Goal: Task Accomplishment & Management: Complete application form

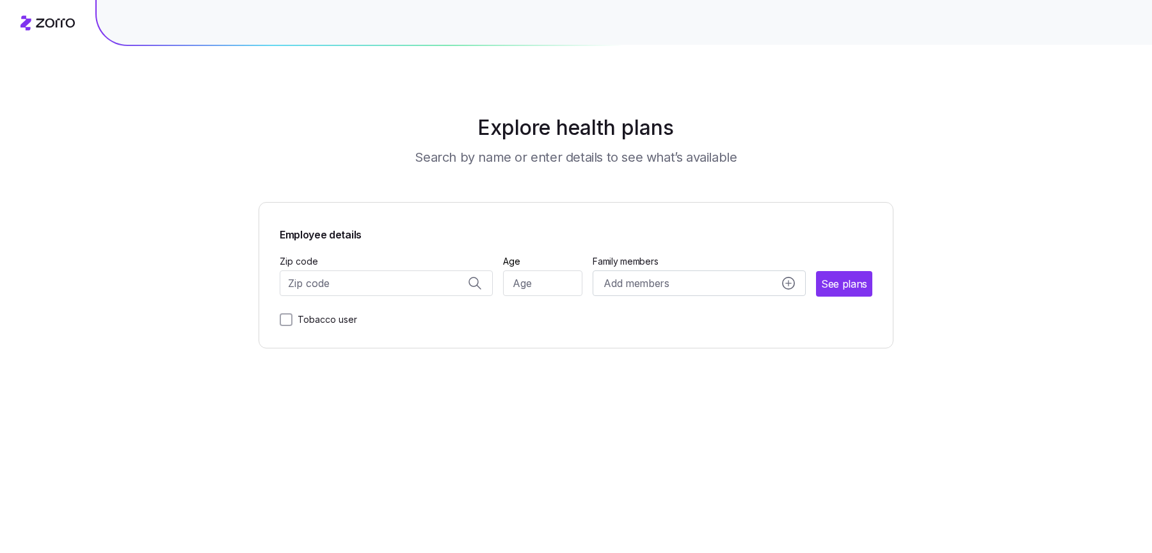
click at [446, 267] on div "Zip code" at bounding box center [386, 275] width 213 height 44
click at [445, 288] on input "Zip code" at bounding box center [386, 284] width 213 height 26
type input "f"
click at [440, 316] on span "10001, New York County, NY" at bounding box center [383, 318] width 179 height 16
type input "10001, New York County, NY"
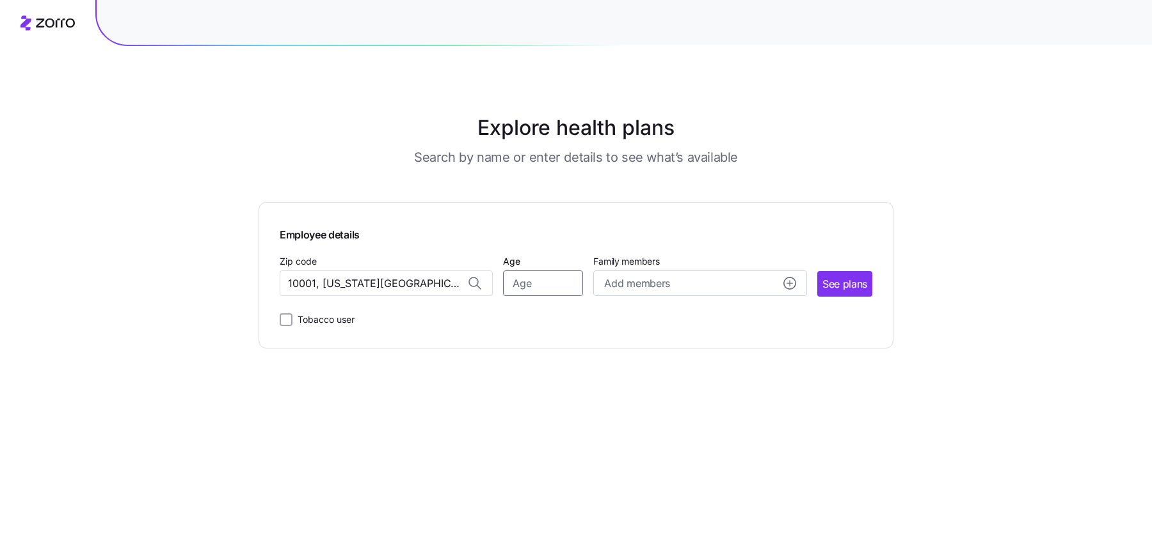
click at [579, 289] on input "Age" at bounding box center [543, 284] width 80 height 26
type input "30"
click at [656, 292] on button "Add members" at bounding box center [699, 284] width 213 height 26
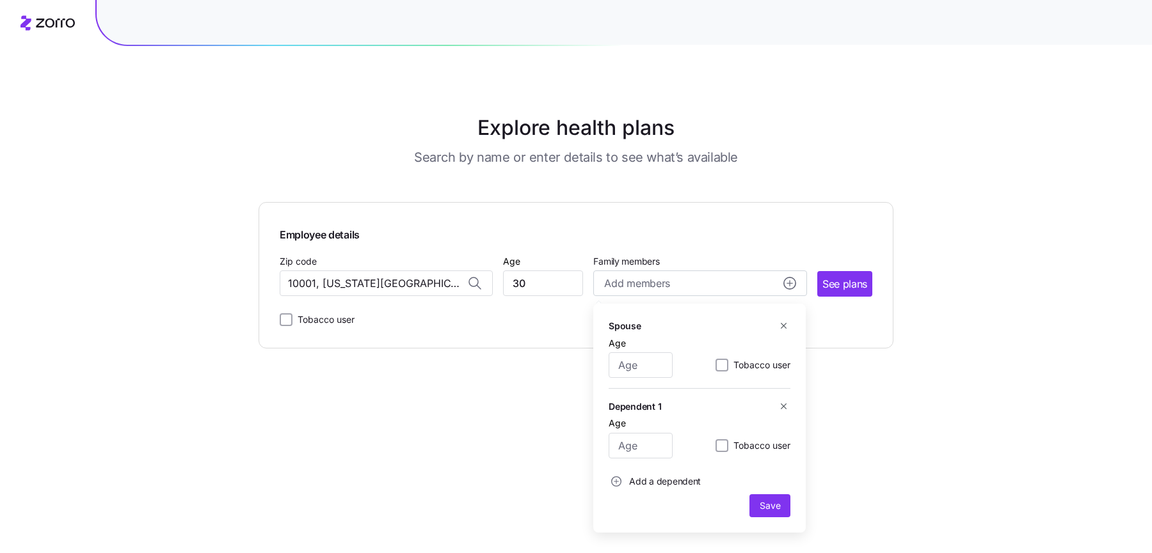
click at [676, 235] on span "Employee details" at bounding box center [576, 233] width 593 height 20
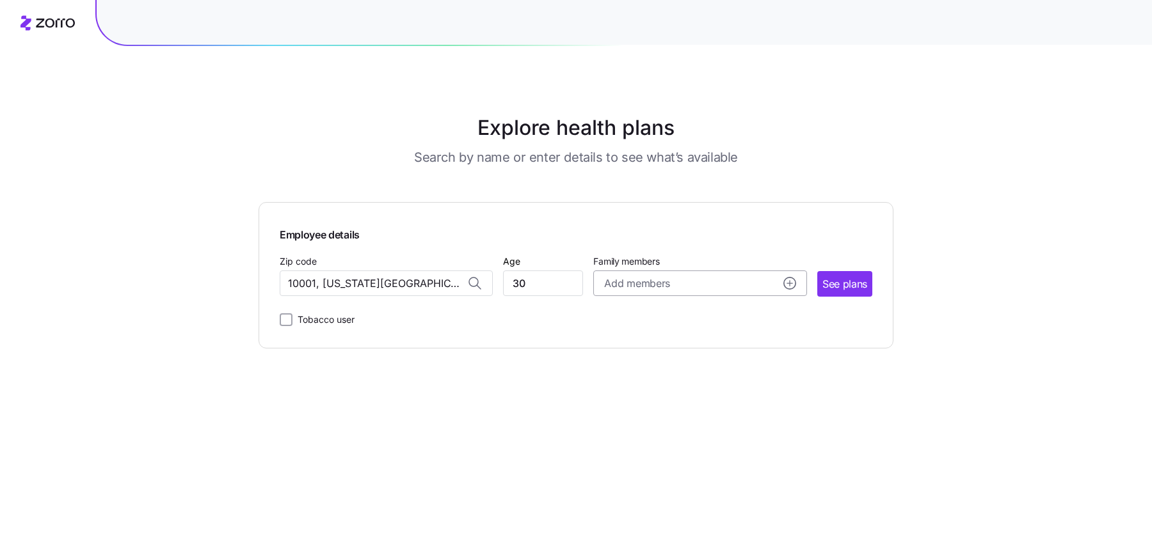
click at [732, 285] on div "Add members" at bounding box center [699, 284] width 191 height 16
click at [748, 251] on div "Employee details Zip code 10001, New York County, NY Age 30 Family members Add …" at bounding box center [576, 275] width 593 height 104
click at [520, 290] on input "30" at bounding box center [543, 284] width 80 height 26
click at [751, 282] on div "Add members" at bounding box center [699, 284] width 191 height 16
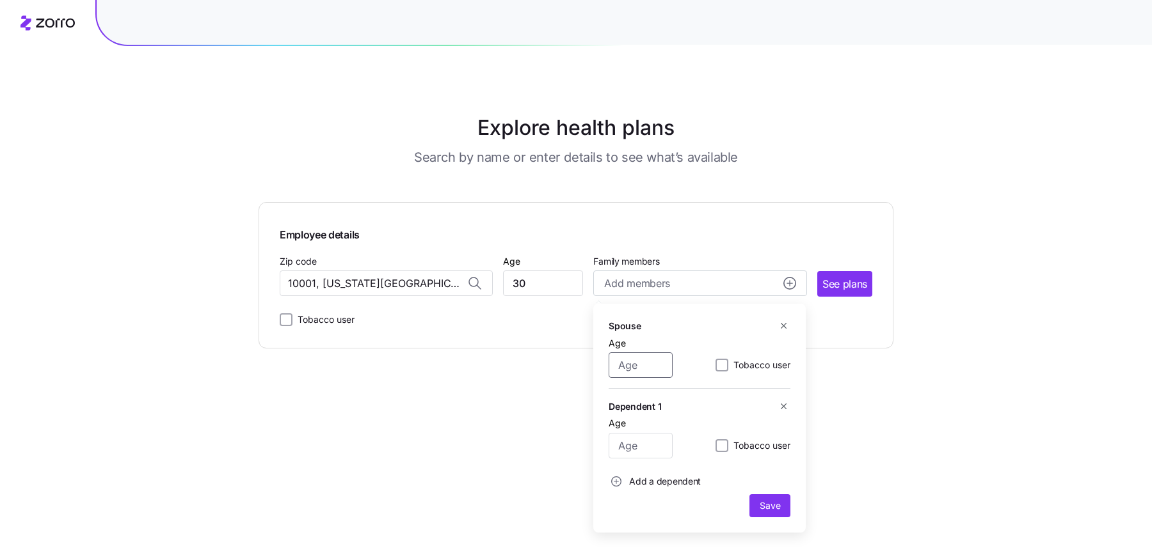
click at [653, 370] on input "Age" at bounding box center [641, 366] width 64 height 26
type input "30"
click at [749, 495] on button "Save" at bounding box center [769, 506] width 41 height 23
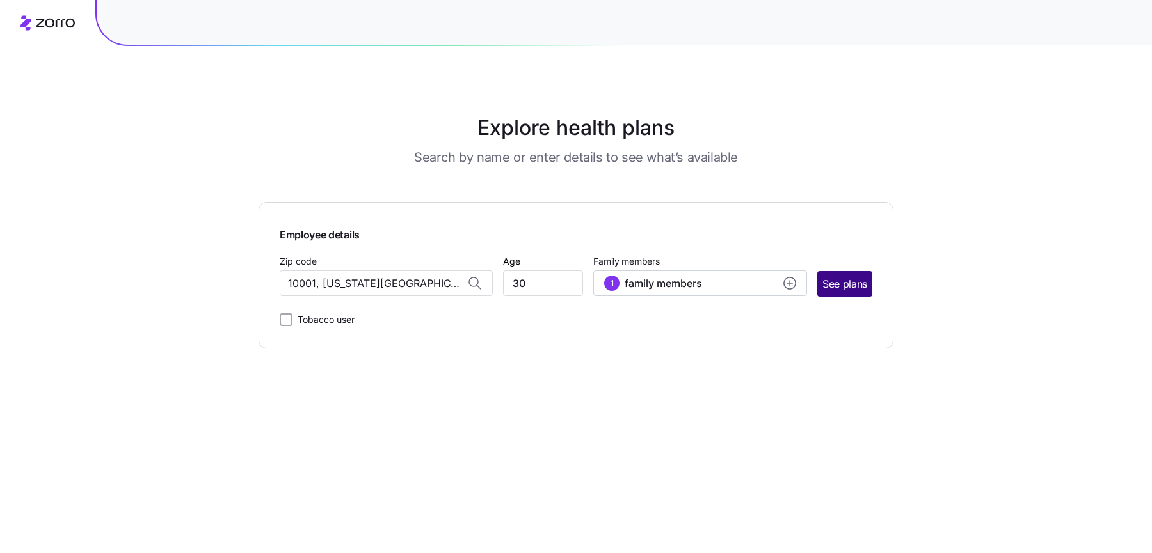
click at [836, 285] on span "See plans" at bounding box center [844, 284] width 45 height 16
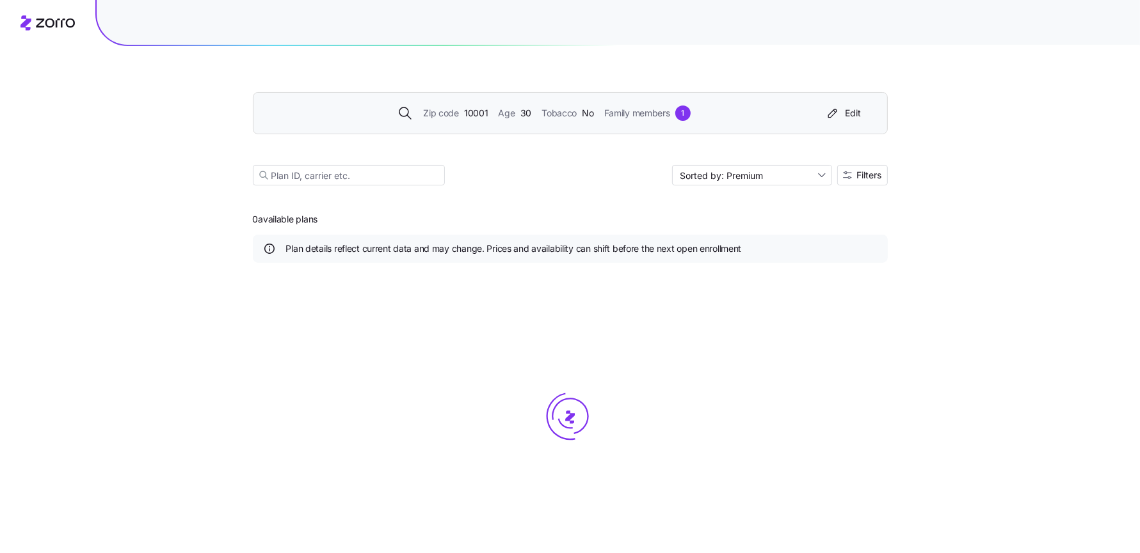
click at [595, 119] on div "Zip code 10001 Age 30 Tobacco No Family members 1" at bounding box center [544, 113] width 551 height 15
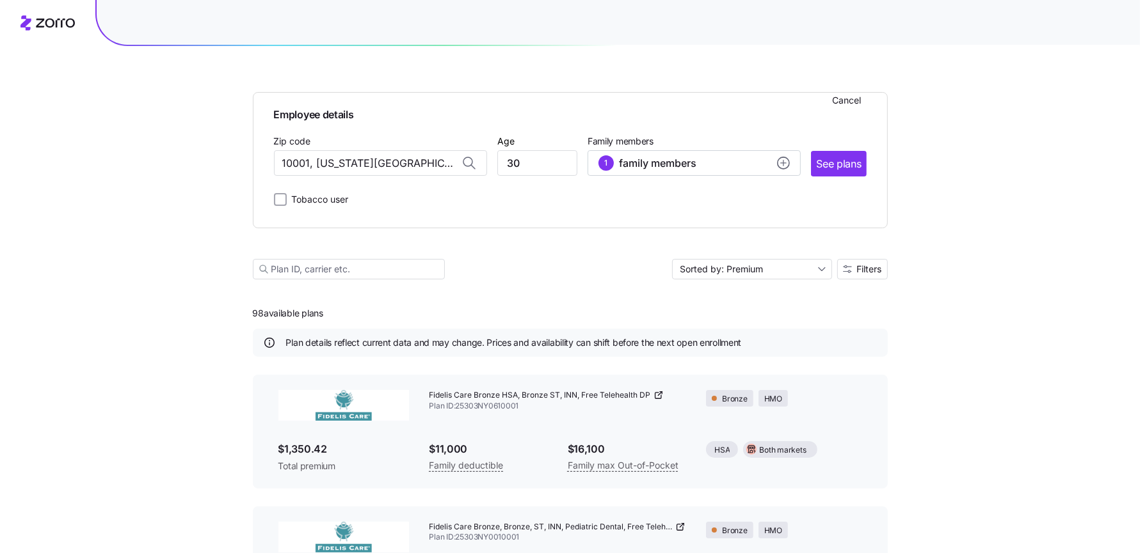
click at [691, 120] on span "Employee details" at bounding box center [570, 113] width 593 height 20
click at [281, 203] on input "Tobacco user" at bounding box center [280, 199] width 13 height 13
checkbox input "false"
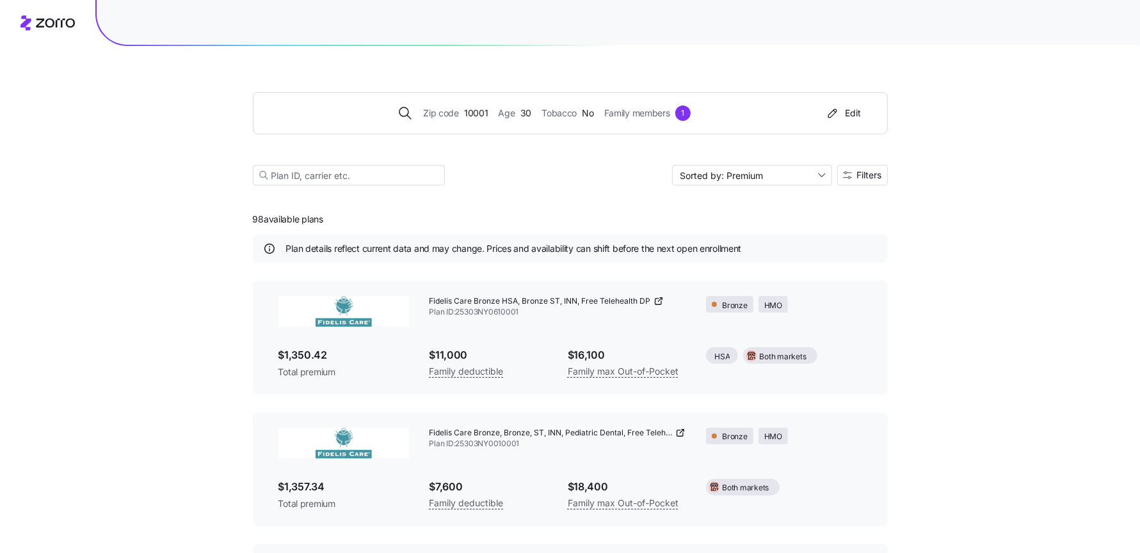
click at [306, 228] on main "Zip code 10001 Age 30 Tobacco No Family members 1 Edit Sorted by: Premium Filte…" at bounding box center [570, 460] width 635 height 921
click at [299, 230] on div "98 available plans Plan details reflect current data and may change. Prices and…" at bounding box center [570, 561] width 635 height 720
click at [332, 139] on div "Zip code 10001 Age 30 Tobacco No Family members 1 Edit Sorted by: Premium Filte…" at bounding box center [570, 123] width 635 height 155
click at [369, 111] on div "Zip code 10001 Age 30 Tobacco No Family members 1" at bounding box center [544, 113] width 551 height 15
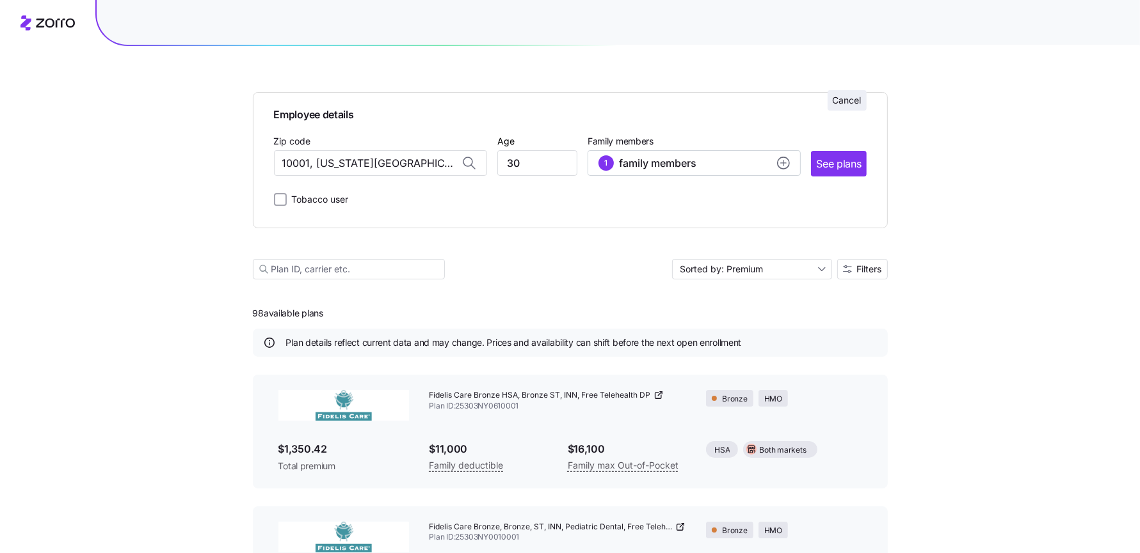
click at [834, 102] on span "Cancel" at bounding box center [846, 100] width 29 height 13
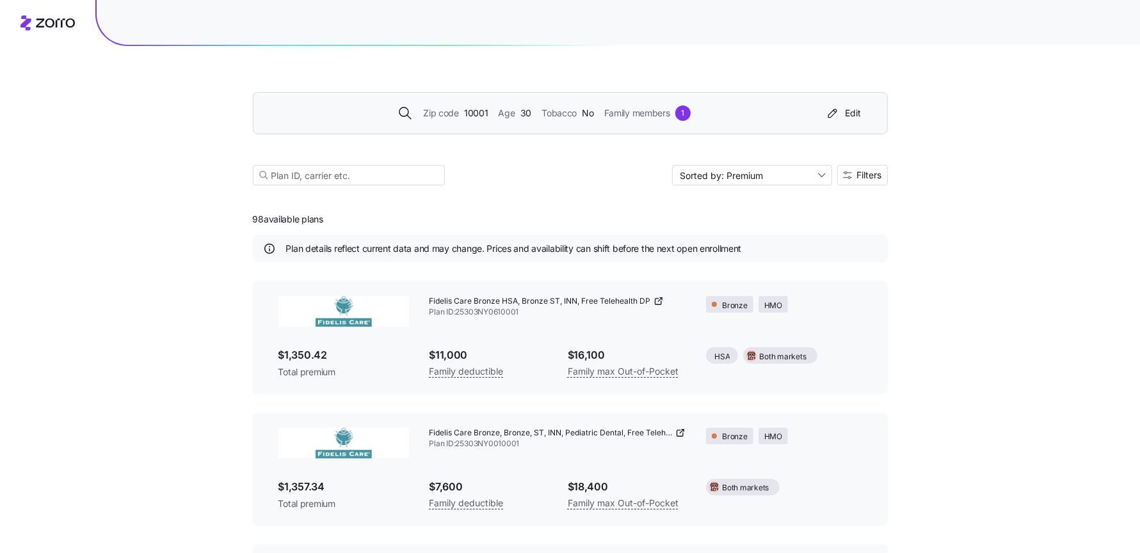
click at [810, 70] on div "Zip code 10001 Age 30 Tobacco No Family members 1 Edit Sorted by: Premium Filte…" at bounding box center [570, 123] width 635 height 155
click at [793, 107] on div "Zip code 10001 Age 30 Tobacco No Family members 1" at bounding box center [544, 113] width 551 height 15
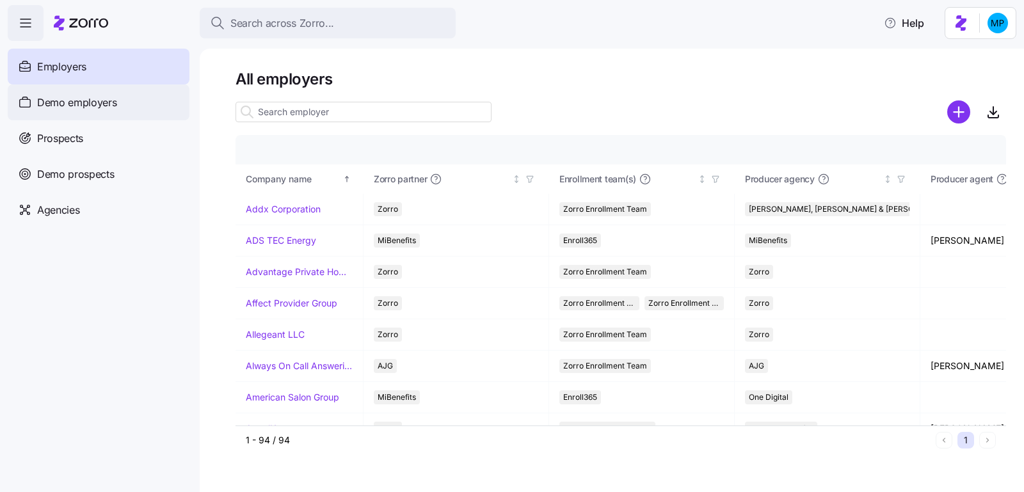
click at [107, 102] on span "Demo employers" at bounding box center [77, 103] width 80 height 16
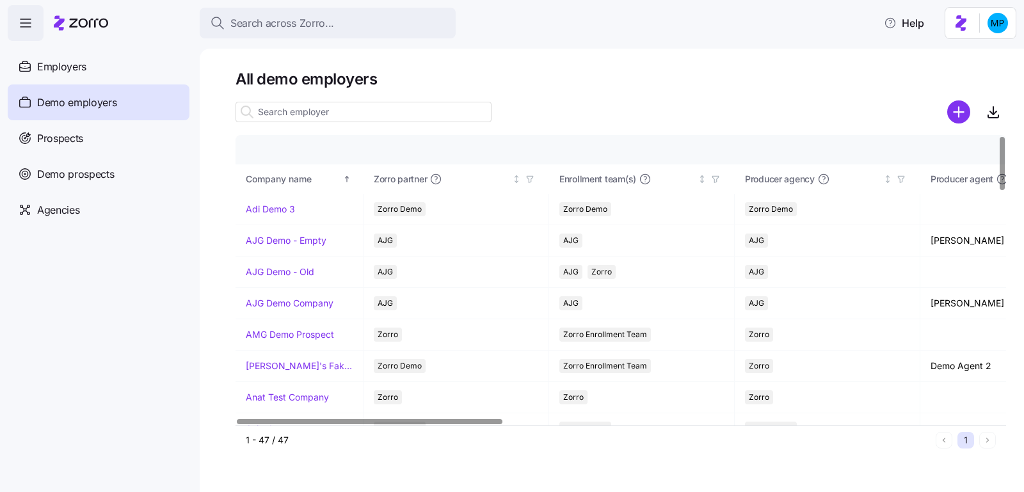
scroll to position [953, 0]
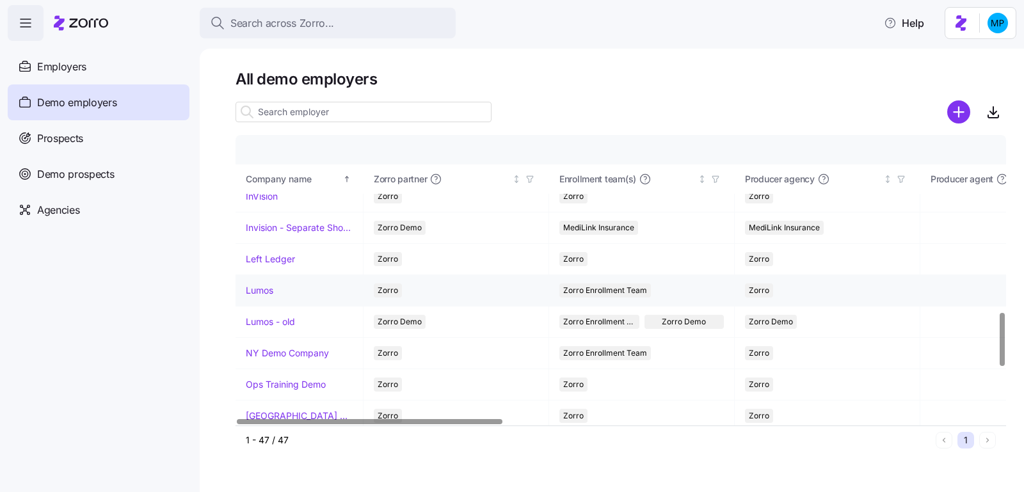
click at [263, 284] on link "Lumos" at bounding box center [260, 290] width 28 height 13
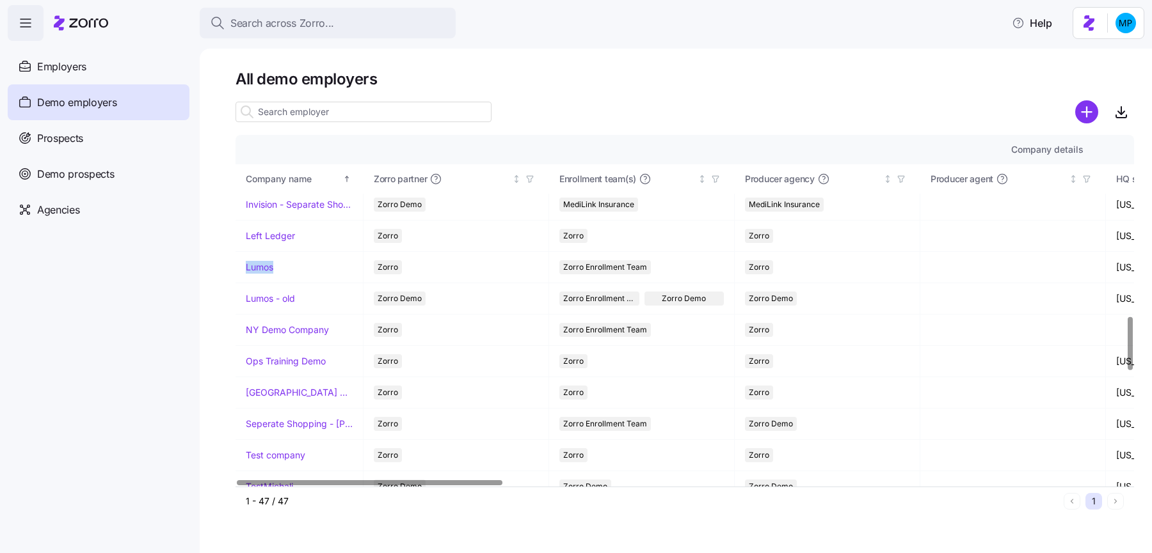
scroll to position [976, 0]
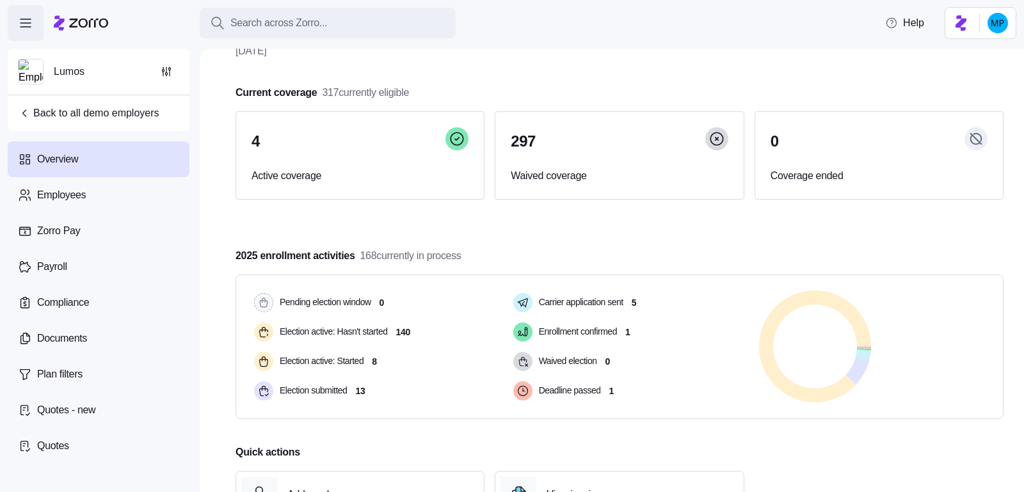
scroll to position [51, 0]
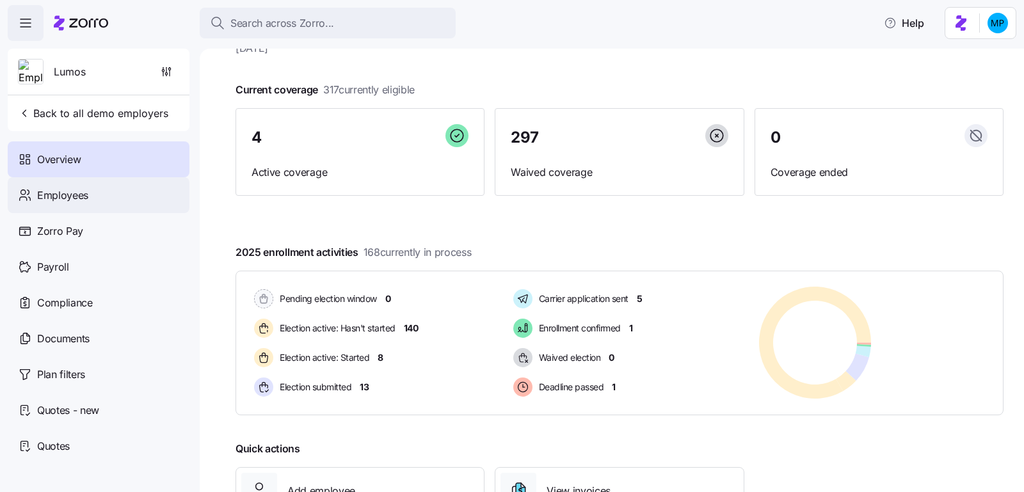
click at [121, 186] on div "Employees" at bounding box center [99, 195] width 182 height 36
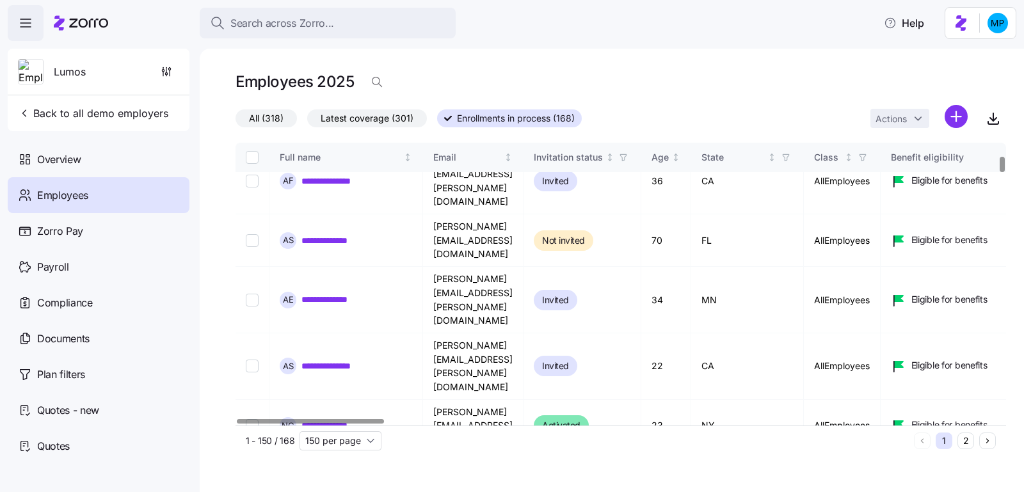
scroll to position [253, 0]
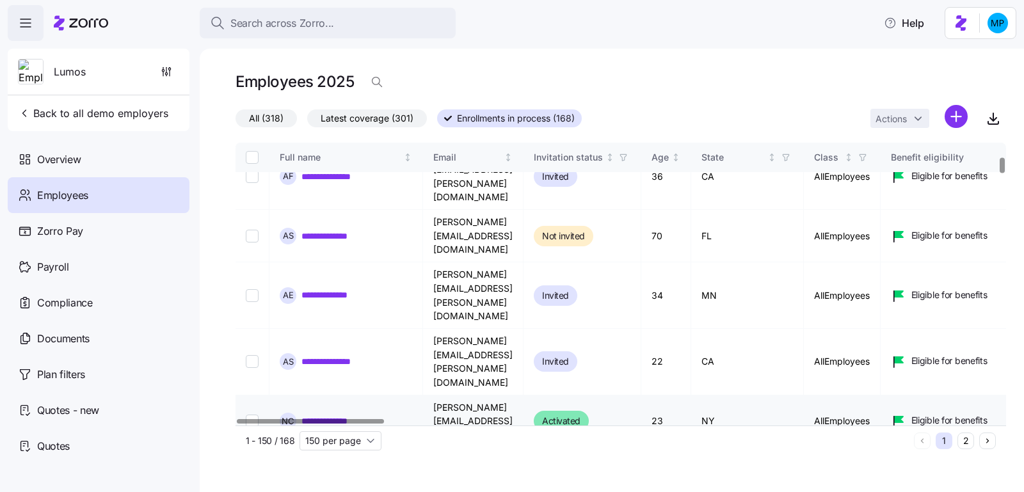
click at [349, 415] on link "**********" at bounding box center [335, 421] width 68 height 13
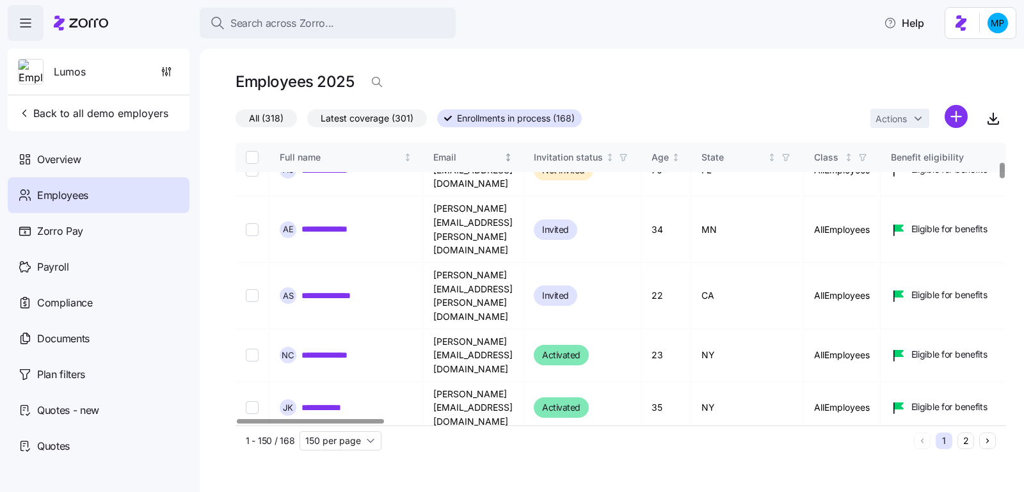
scroll to position [372, 0]
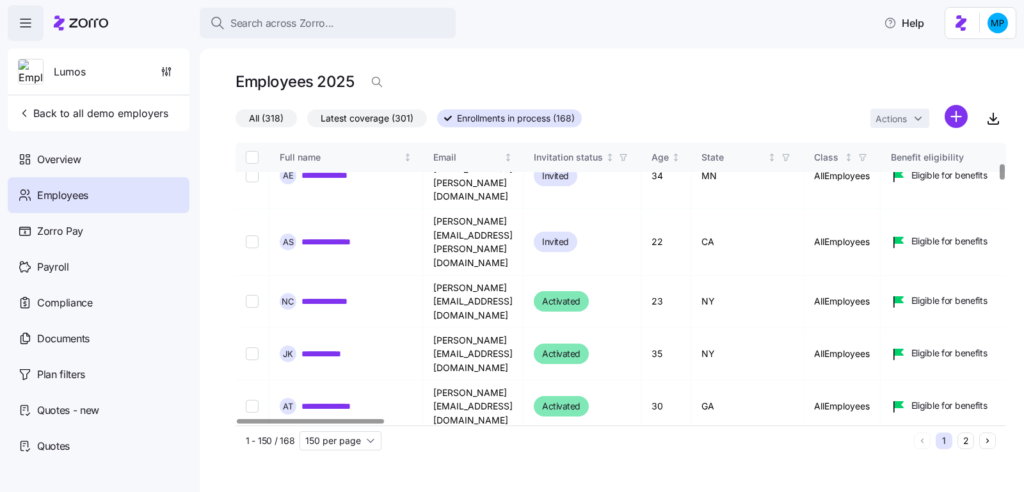
click at [955, 113] on html "**********" at bounding box center [512, 242] width 1024 height 484
click at [935, 170] on span "Add a new employee" at bounding box center [915, 171] width 86 height 13
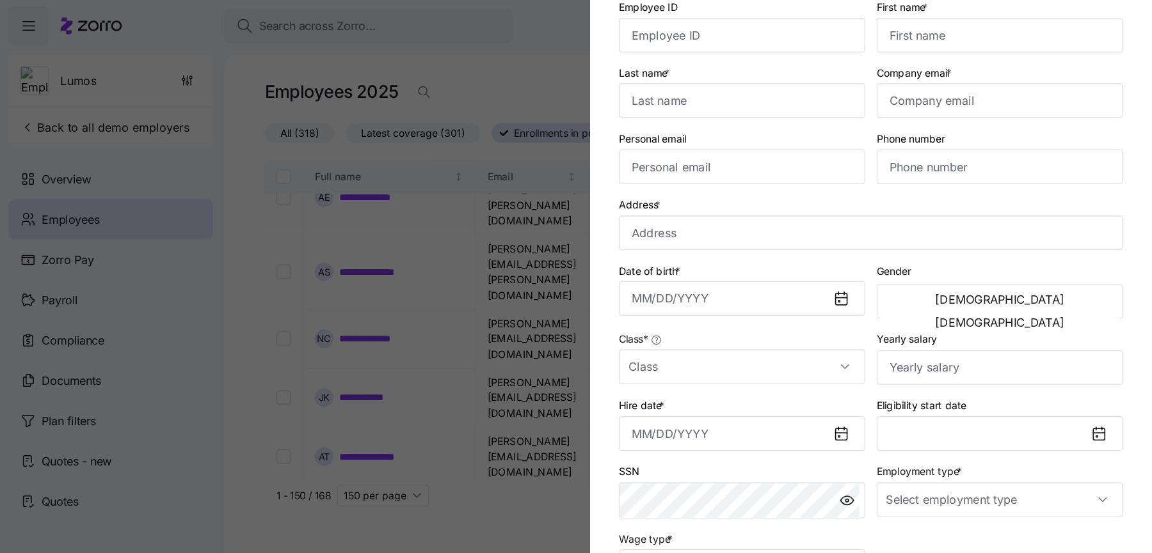
scroll to position [0, 0]
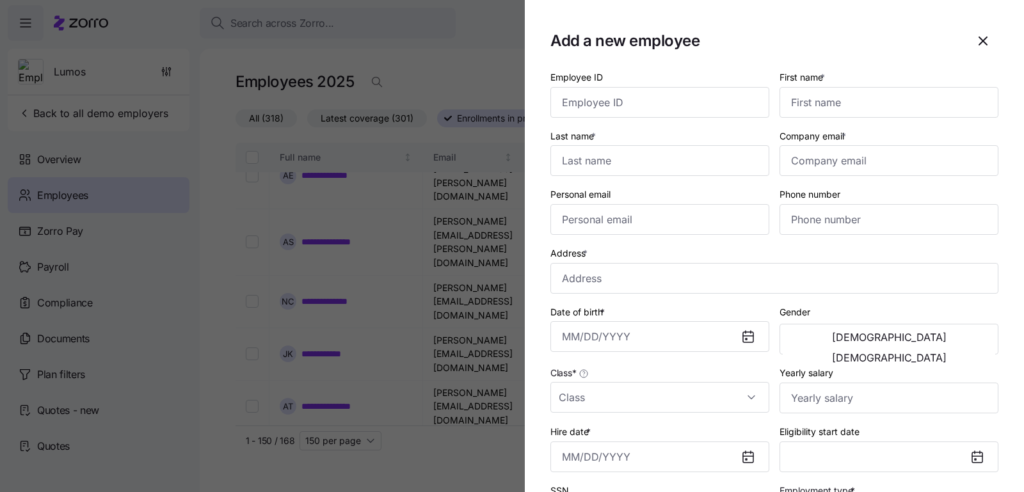
click at [380, 175] on div at bounding box center [512, 246] width 1024 height 492
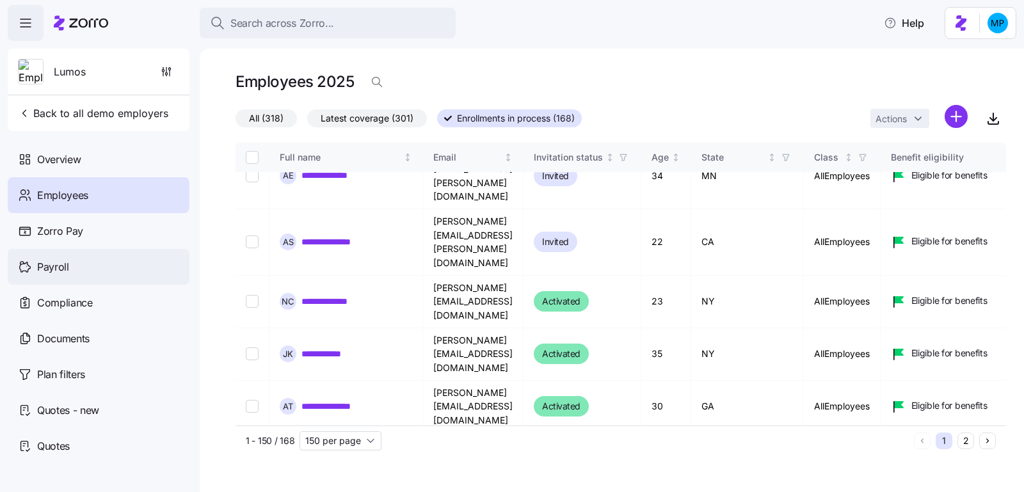
click at [93, 276] on div "Payroll" at bounding box center [99, 267] width 182 height 36
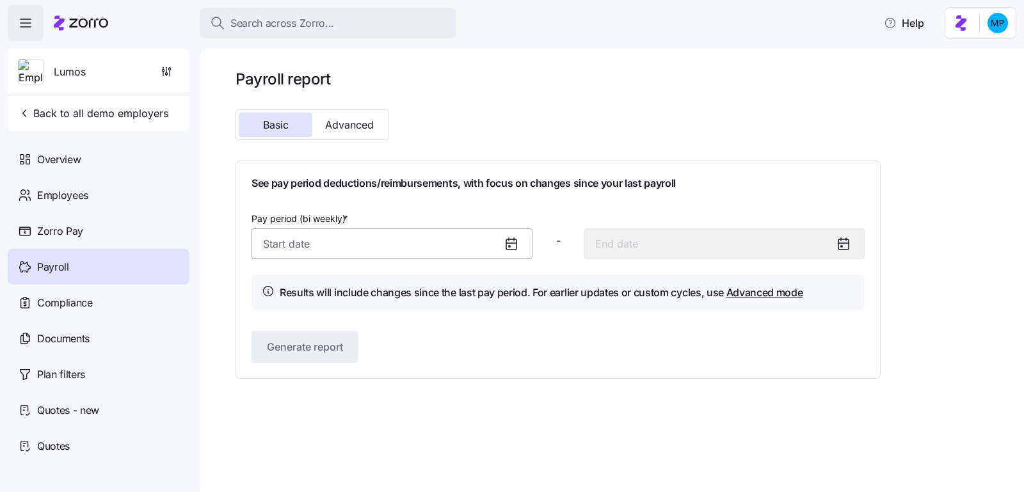
click at [417, 249] on input "Pay period (bi weekly) *" at bounding box center [391, 243] width 281 height 31
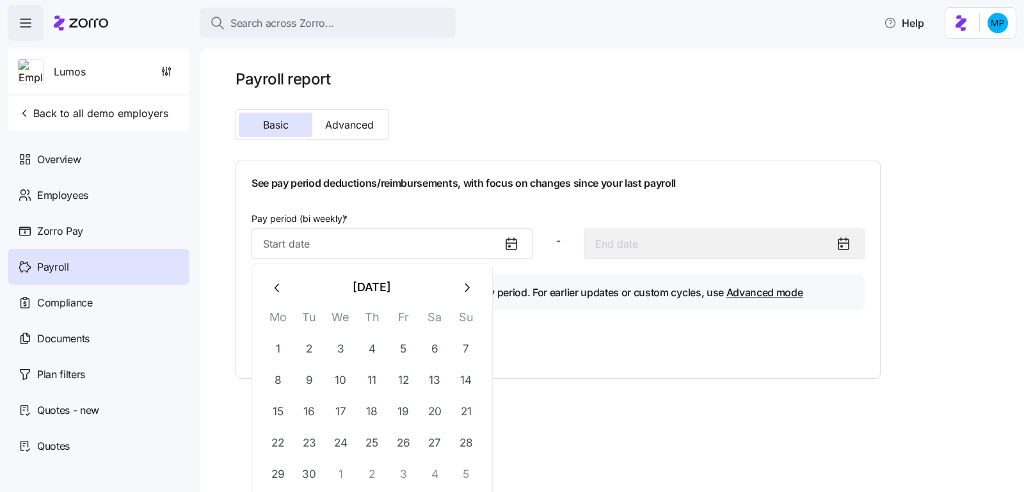
click at [576, 205] on div "See pay period deductions/reimbursements, with focus on changes since your last…" at bounding box center [557, 270] width 613 height 186
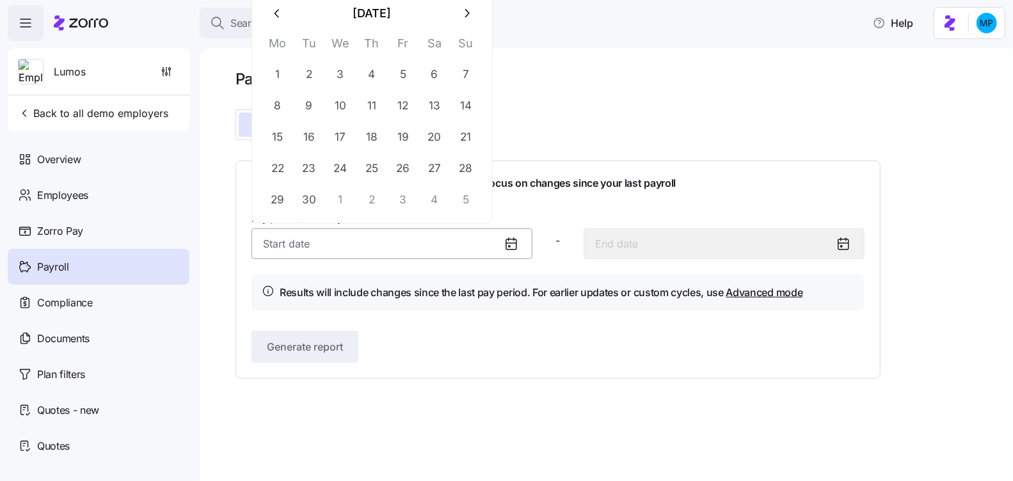
click at [477, 251] on input "Pay period (bi weekly) *" at bounding box center [391, 243] width 281 height 31
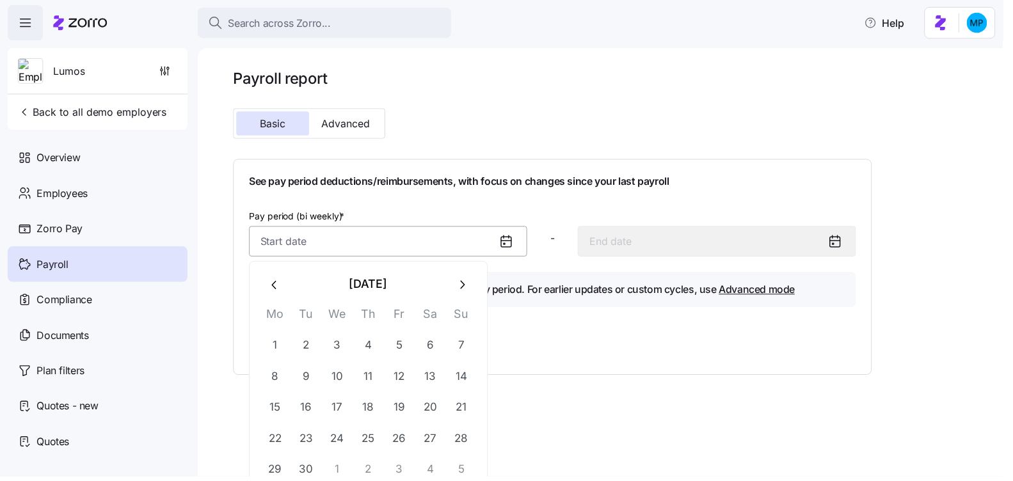
click at [477, 236] on input "Pay period (bi weekly) *" at bounding box center [391, 243] width 281 height 31
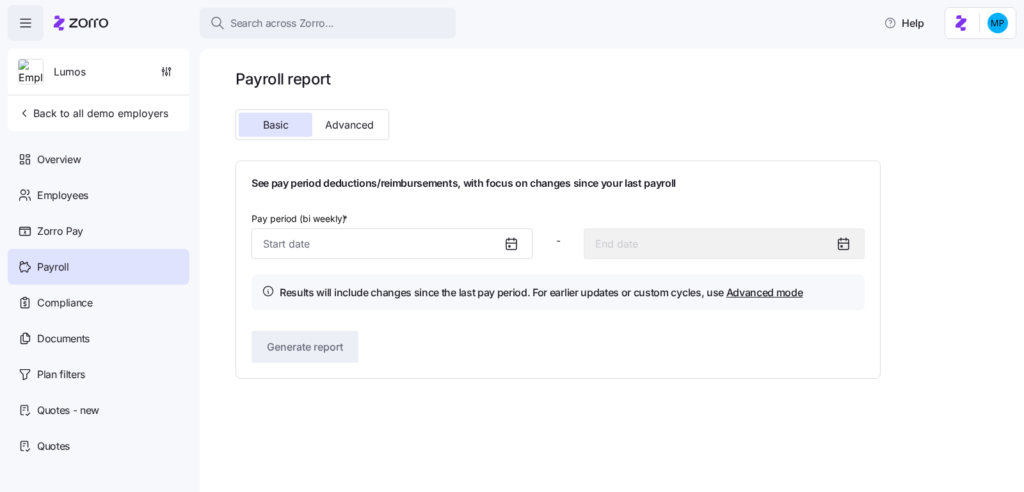
click at [550, 182] on h1 "See pay period deductions/reimbursements, with focus on changes since your last…" at bounding box center [557, 183] width 613 height 13
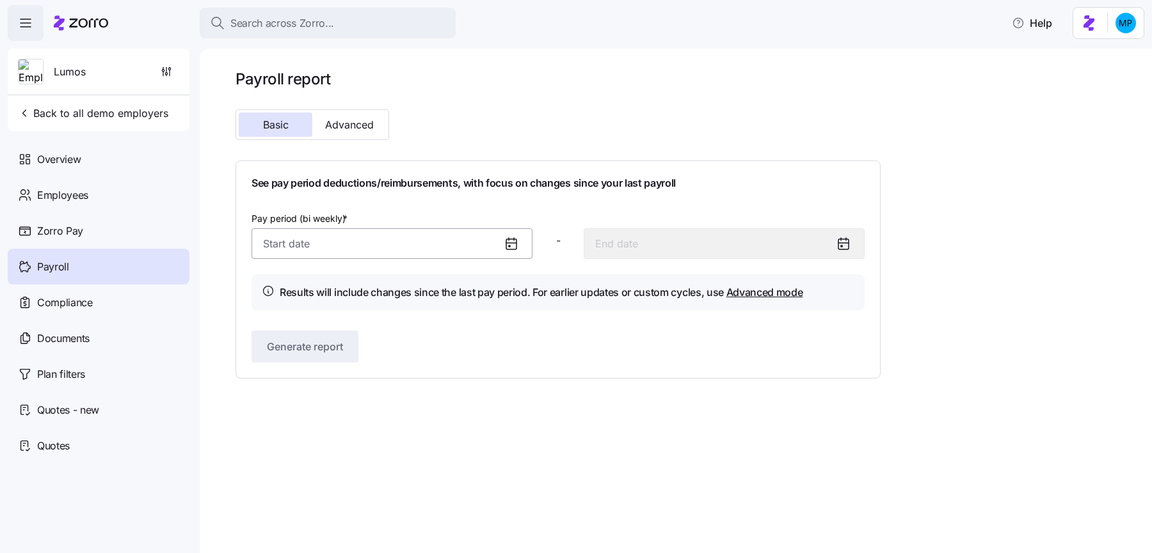
click at [454, 243] on input "Pay period (bi weekly) *" at bounding box center [391, 243] width 281 height 31
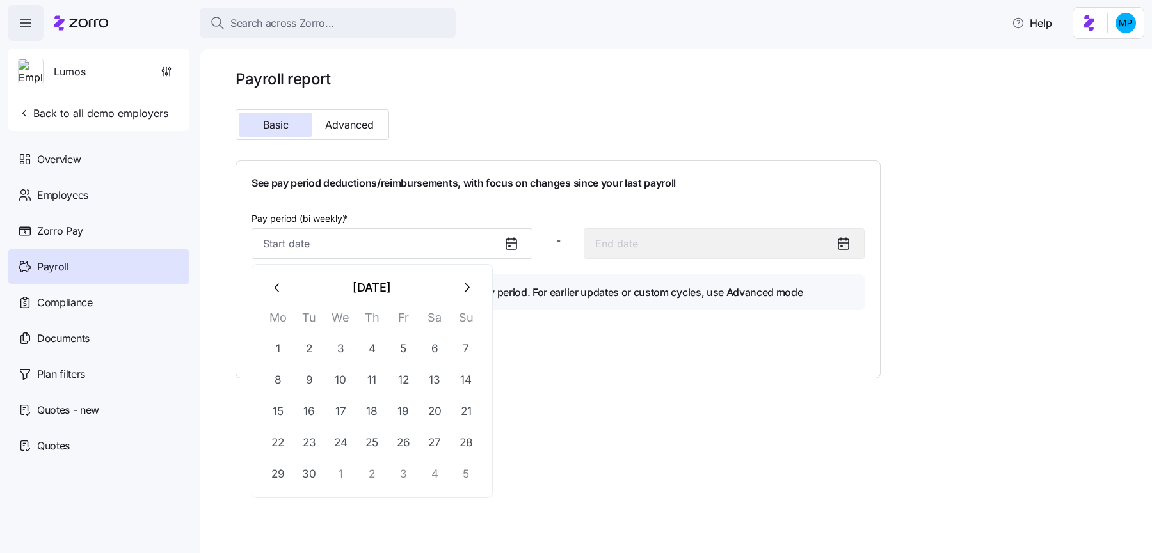
click at [525, 164] on div "See pay period deductions/reimbursements, with focus on changes since your last…" at bounding box center [557, 270] width 645 height 218
click at [472, 250] on input "Pay period (bi weekly) *" at bounding box center [391, 243] width 281 height 31
click at [285, 351] on button "1" at bounding box center [277, 348] width 31 height 31
type input "[DATE]"
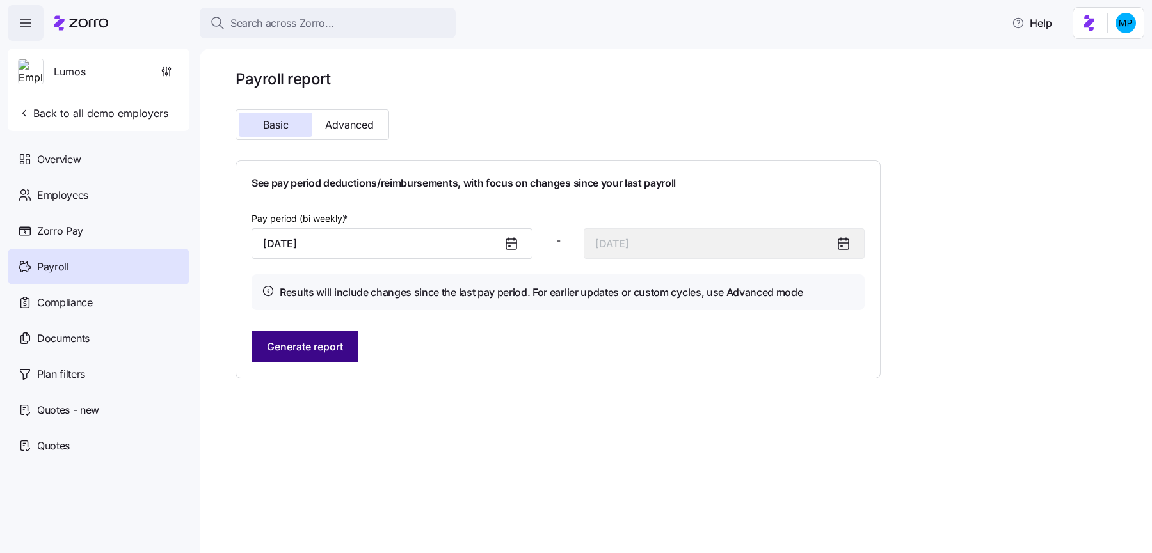
click at [342, 346] on span "Generate report" at bounding box center [305, 346] width 76 height 15
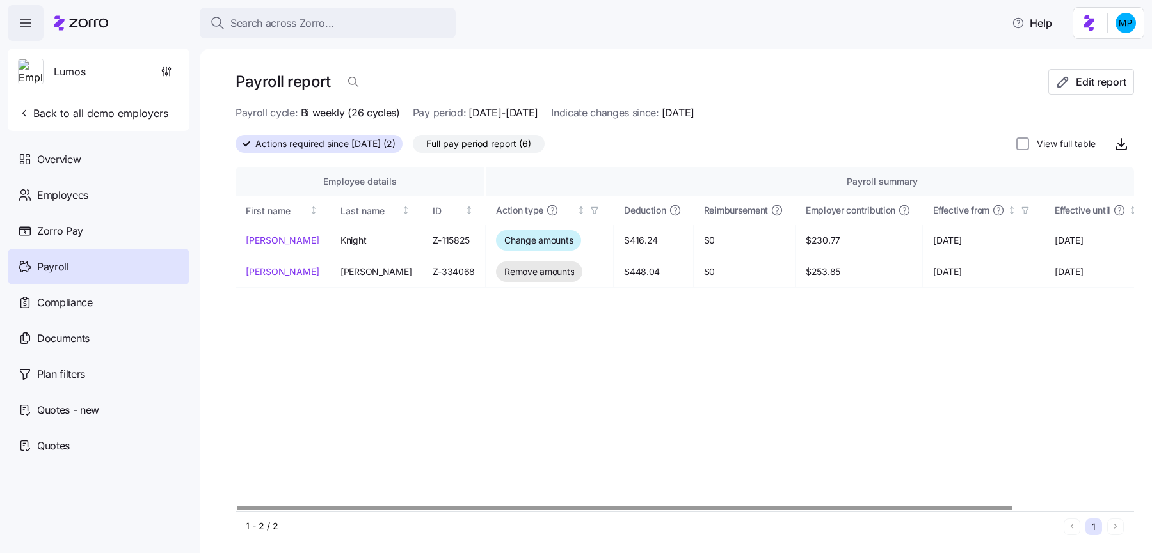
click at [129, 275] on div "Payroll" at bounding box center [99, 267] width 182 height 36
click at [1023, 97] on div "Payroll report Edit report" at bounding box center [684, 87] width 898 height 36
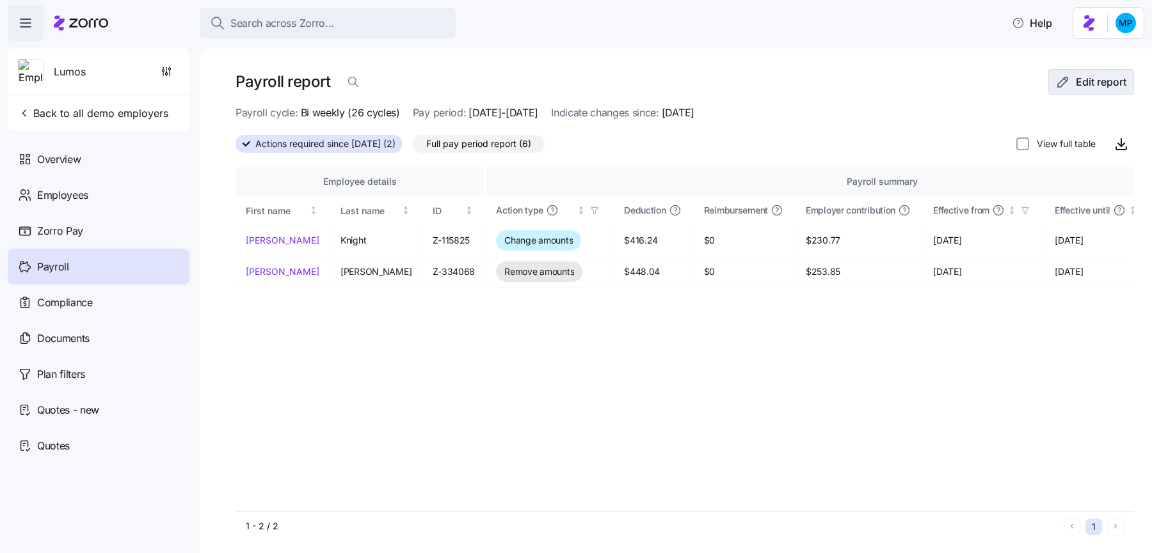
click at [1023, 90] on button "Edit report" at bounding box center [1091, 82] width 86 height 26
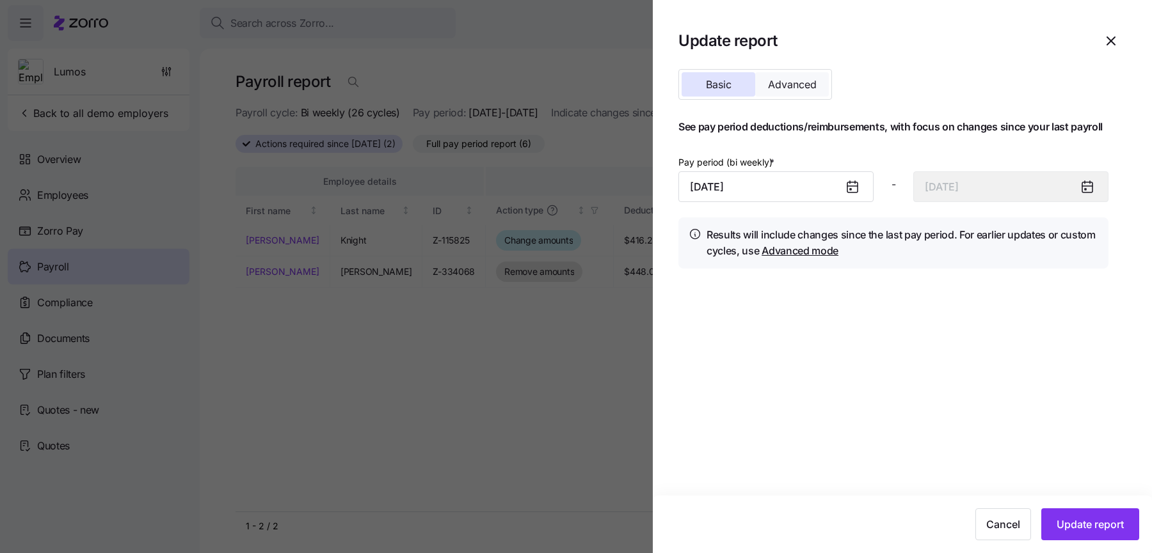
click at [826, 83] on button "Advanced" at bounding box center [792, 84] width 74 height 24
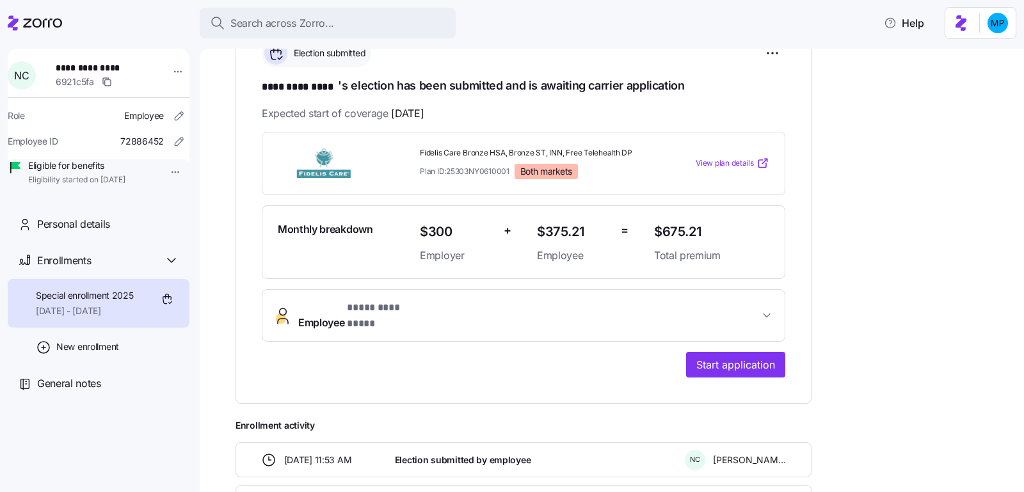
scroll to position [196, 0]
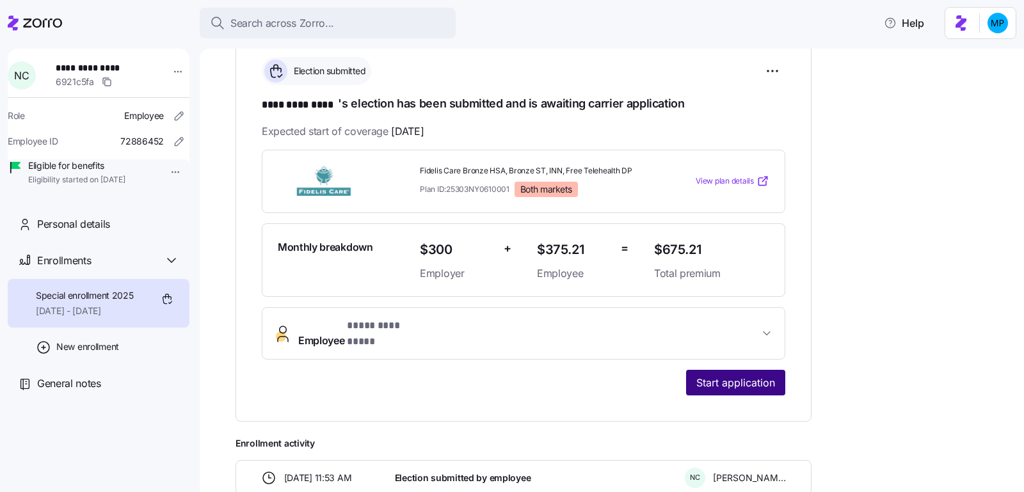
click at [703, 375] on span "Start application" at bounding box center [735, 382] width 79 height 15
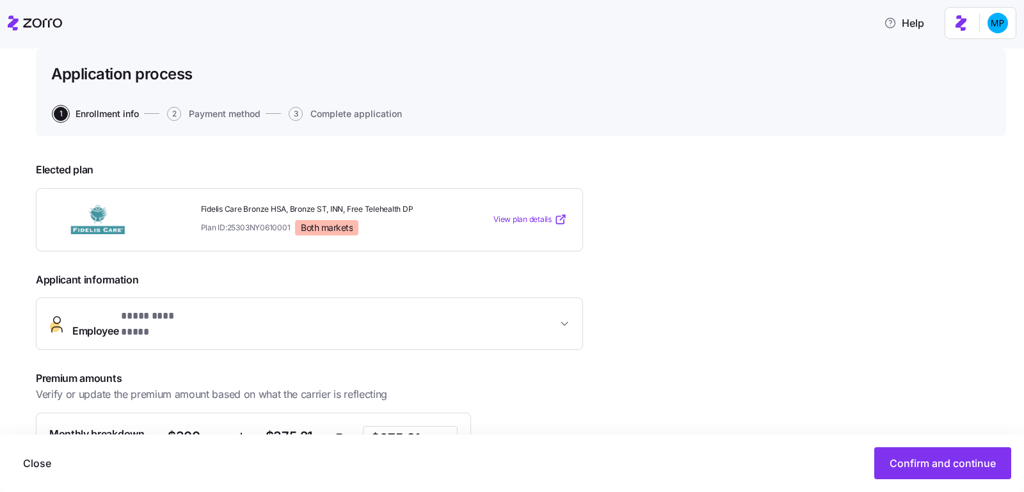
scroll to position [225, 0]
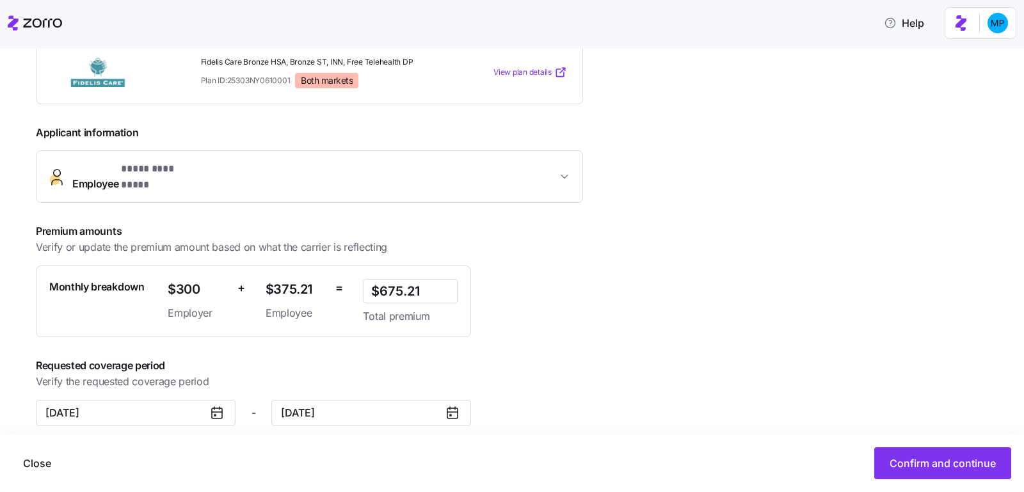
click at [322, 305] on span "Employee" at bounding box center [296, 313] width 60 height 16
click at [914, 473] on button "Confirm and continue" at bounding box center [942, 463] width 137 height 32
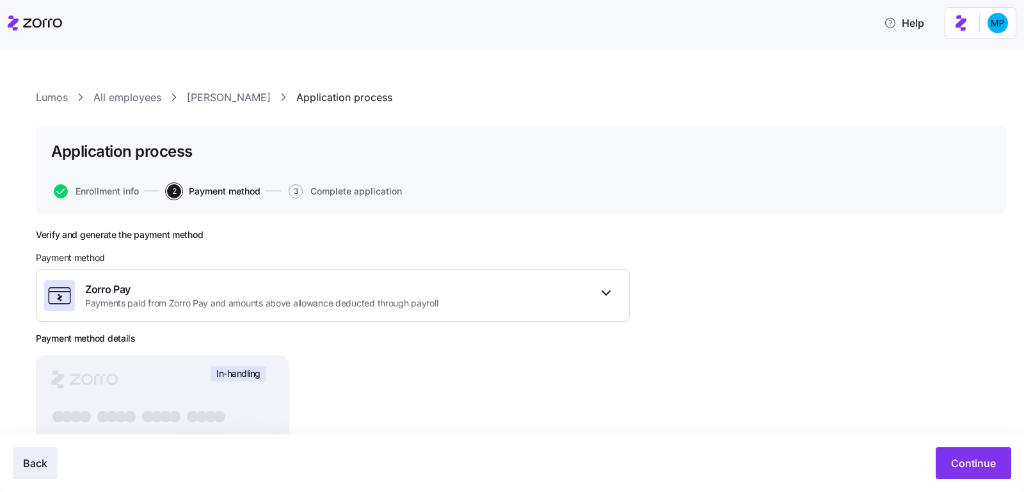
click at [37, 465] on span "Back" at bounding box center [35, 463] width 24 height 15
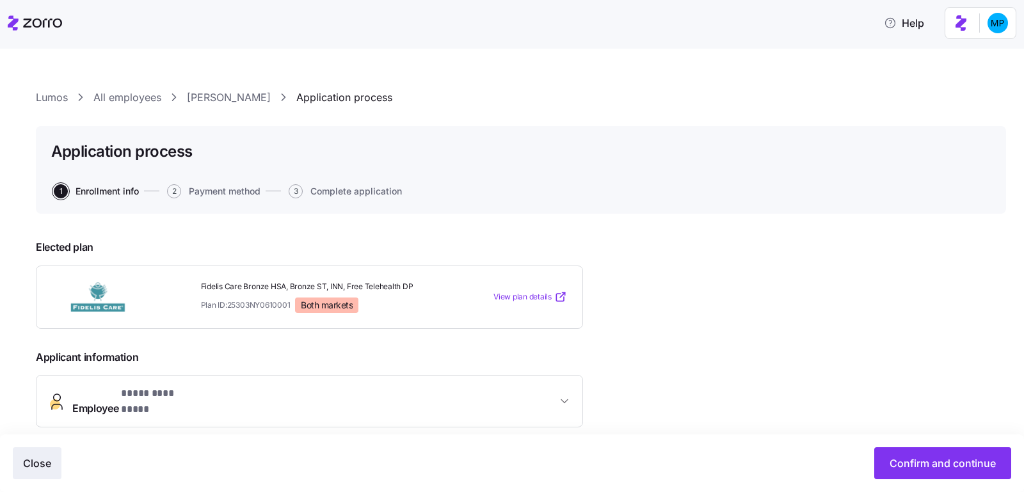
click at [45, 473] on button "Close" at bounding box center [37, 463] width 49 height 32
